Goal: Transaction & Acquisition: Subscribe to service/newsletter

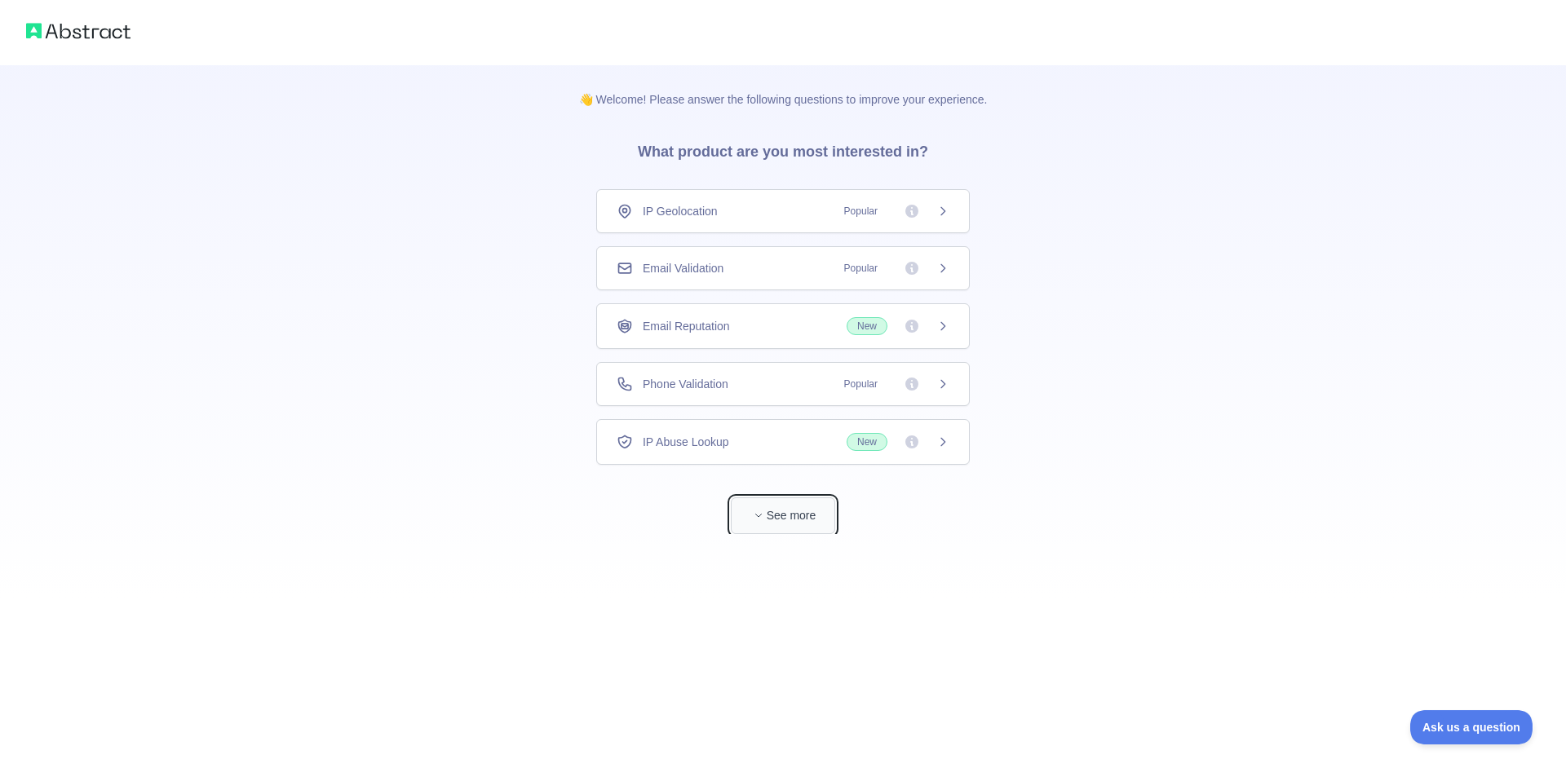
click at [774, 514] on button "See more" at bounding box center [783, 515] width 104 height 37
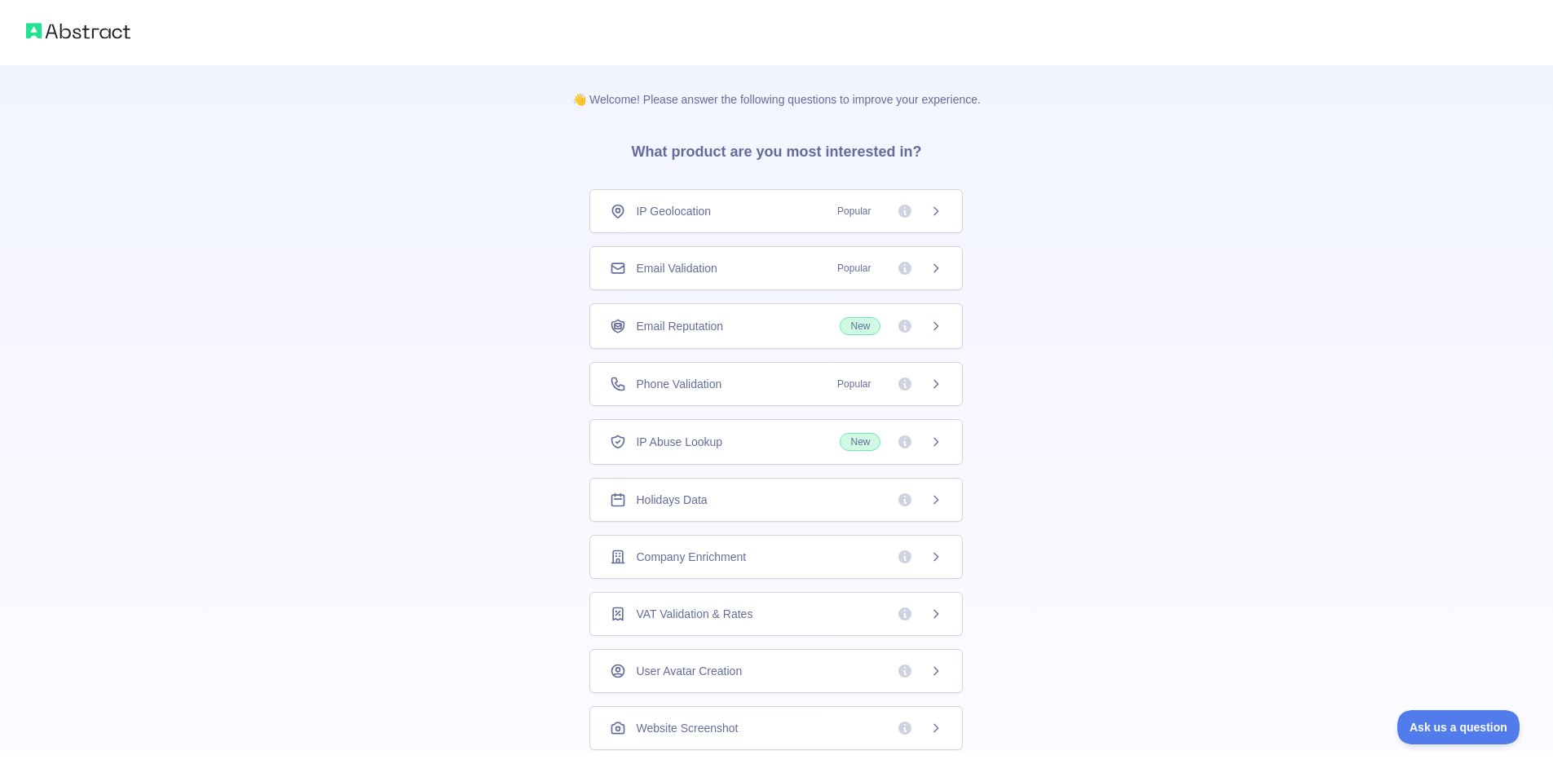
click at [853, 277] on div "Email Validation Popular" at bounding box center [776, 268] width 373 height 44
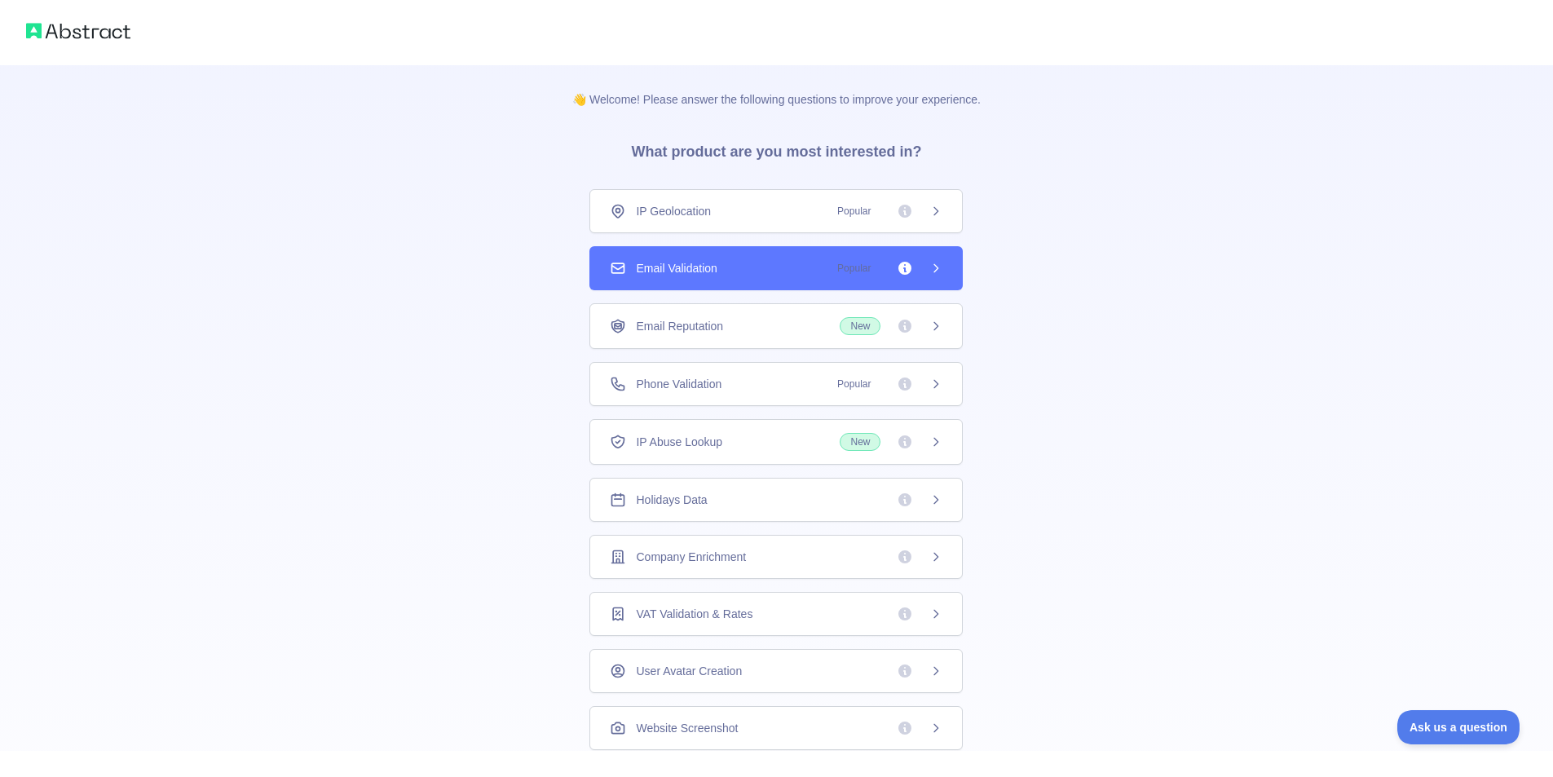
click at [865, 331] on span "New" at bounding box center [860, 326] width 41 height 18
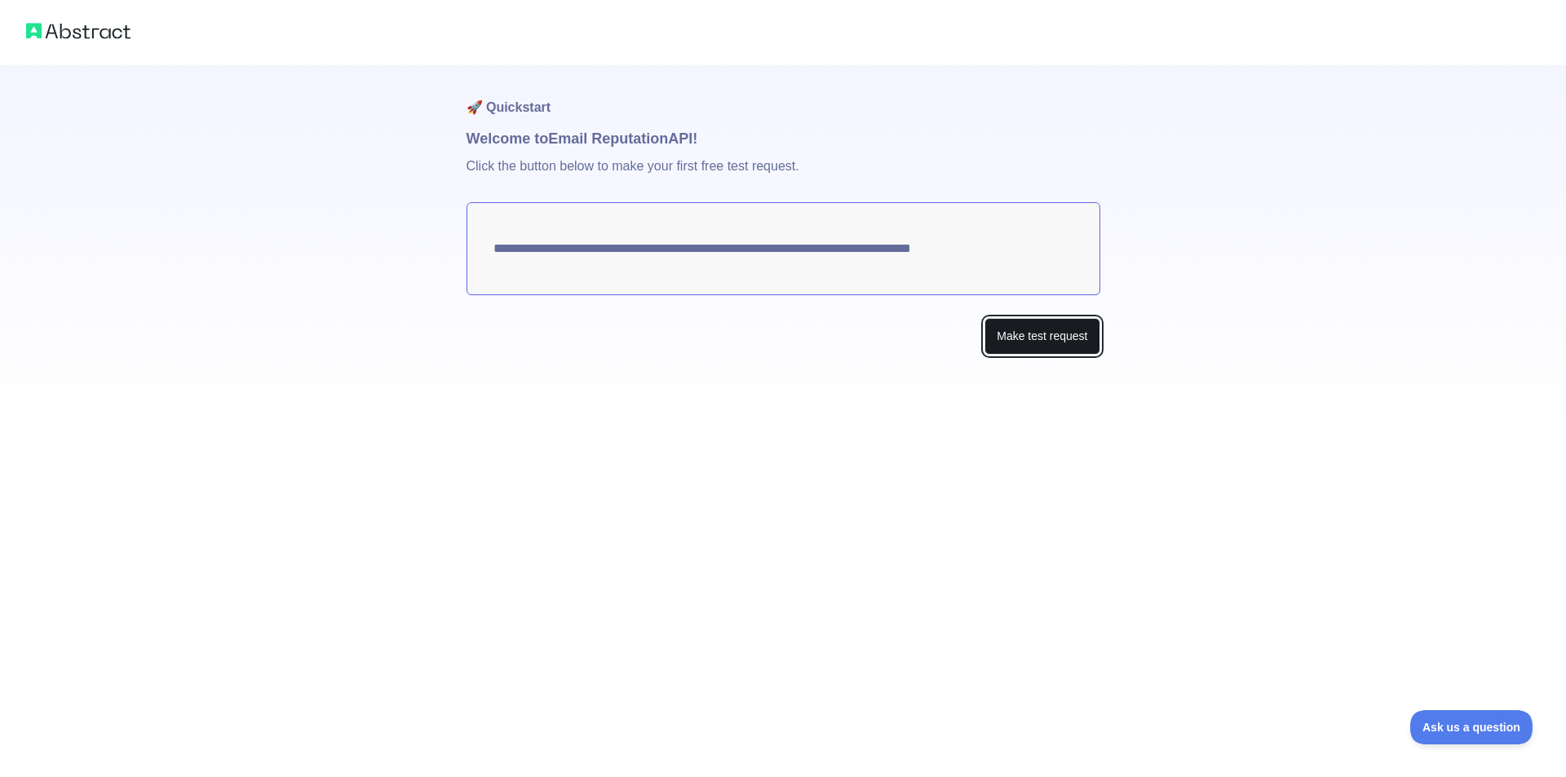
click at [1067, 347] on button "Make test request" at bounding box center [1041, 336] width 115 height 37
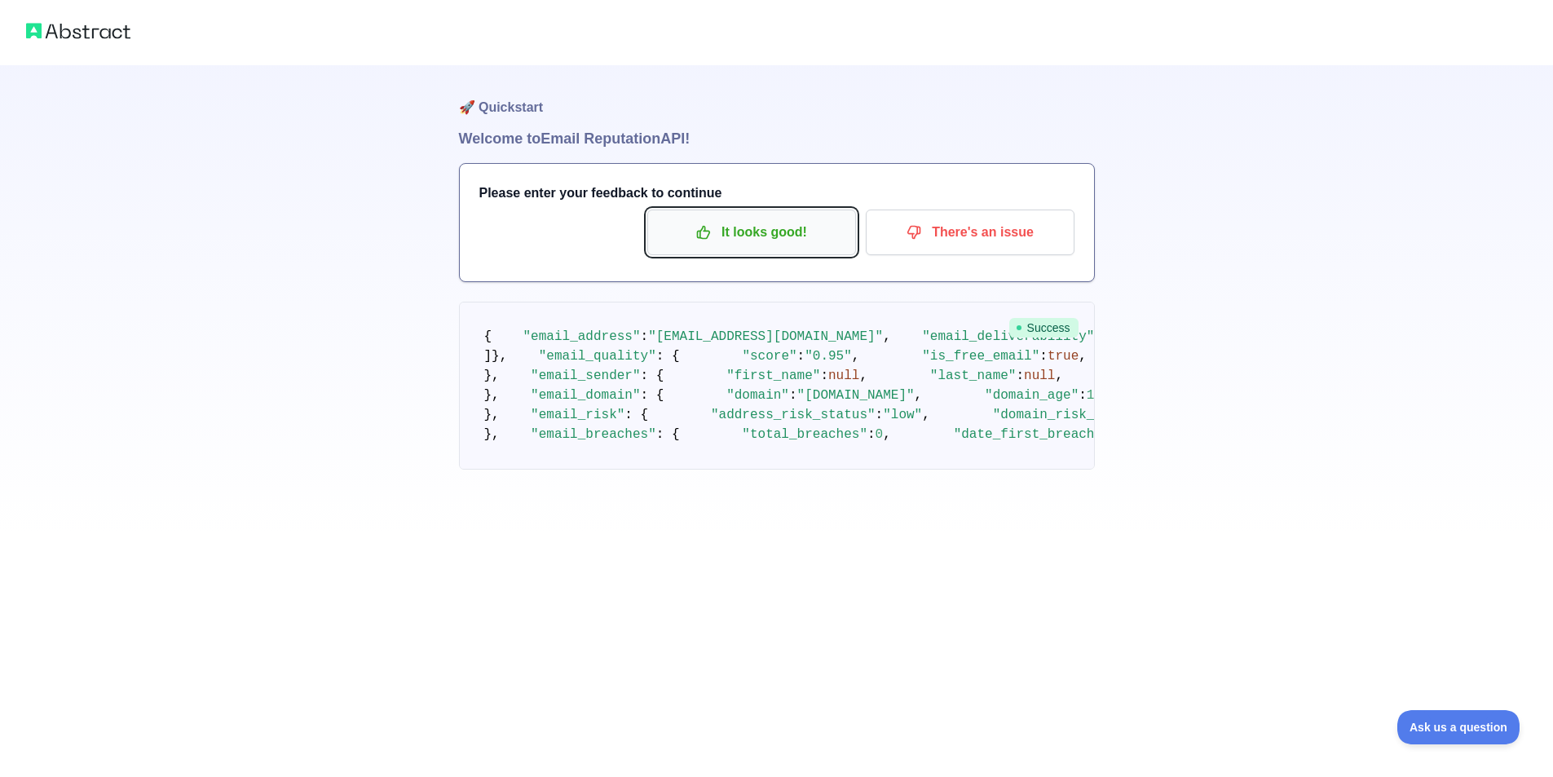
click at [806, 251] on button "It looks good!" at bounding box center [751, 233] width 209 height 46
